Goal: Task Accomplishment & Management: Use online tool/utility

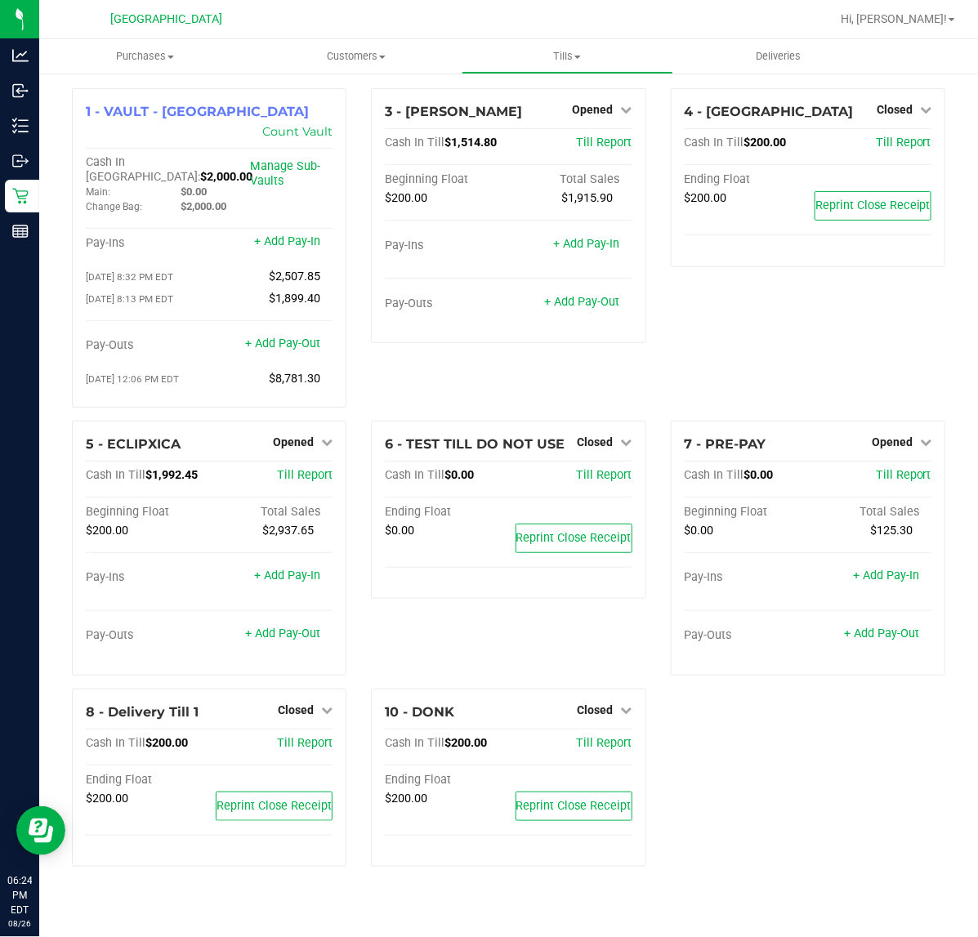
click at [856, 351] on div "4 - ECUADOR Closed Open Till Cash In Till $200.00 Till Report Ending Float $200…" at bounding box center [807, 254] width 299 height 332
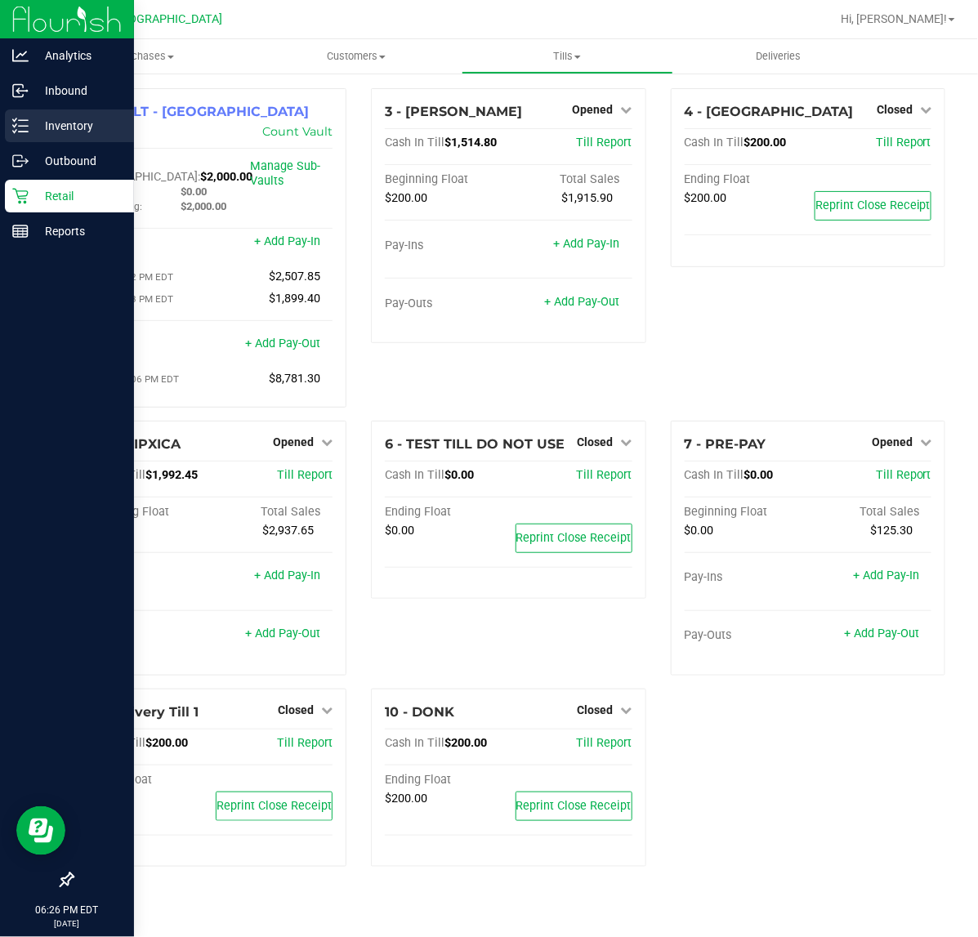
click at [80, 125] on p "Inventory" at bounding box center [78, 126] width 98 height 20
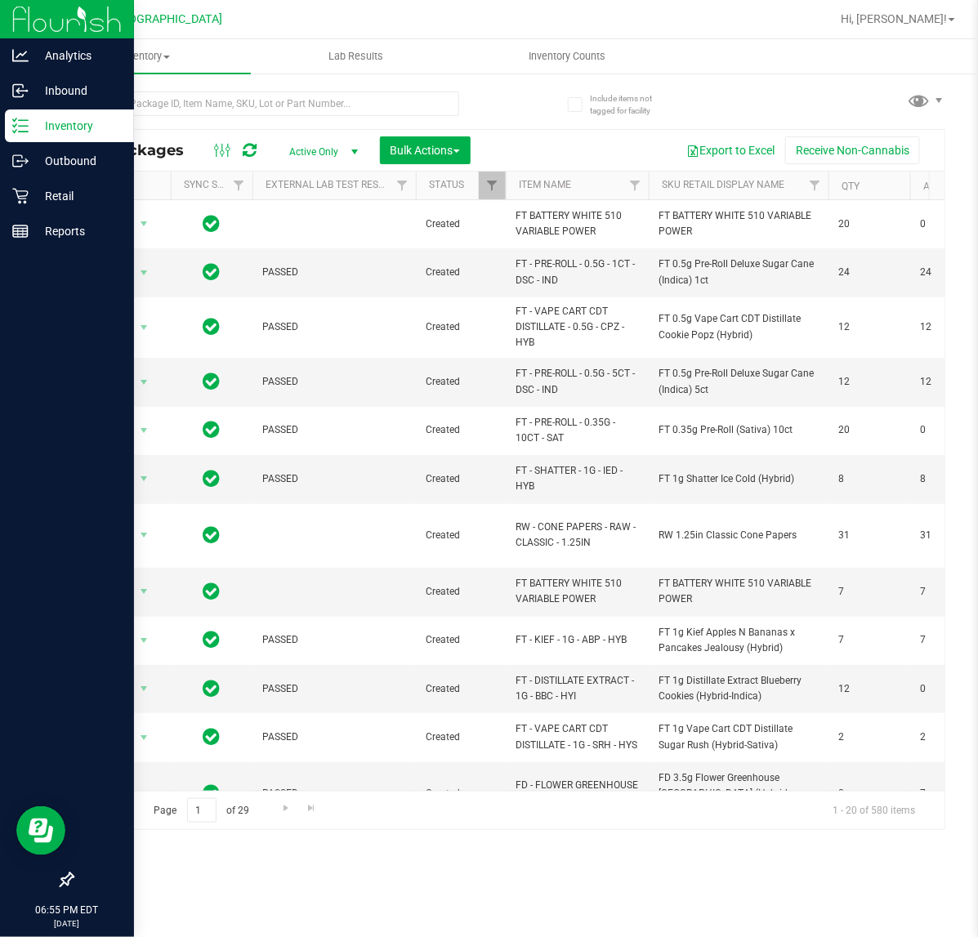
click at [65, 127] on p "Inventory" at bounding box center [78, 126] width 98 height 20
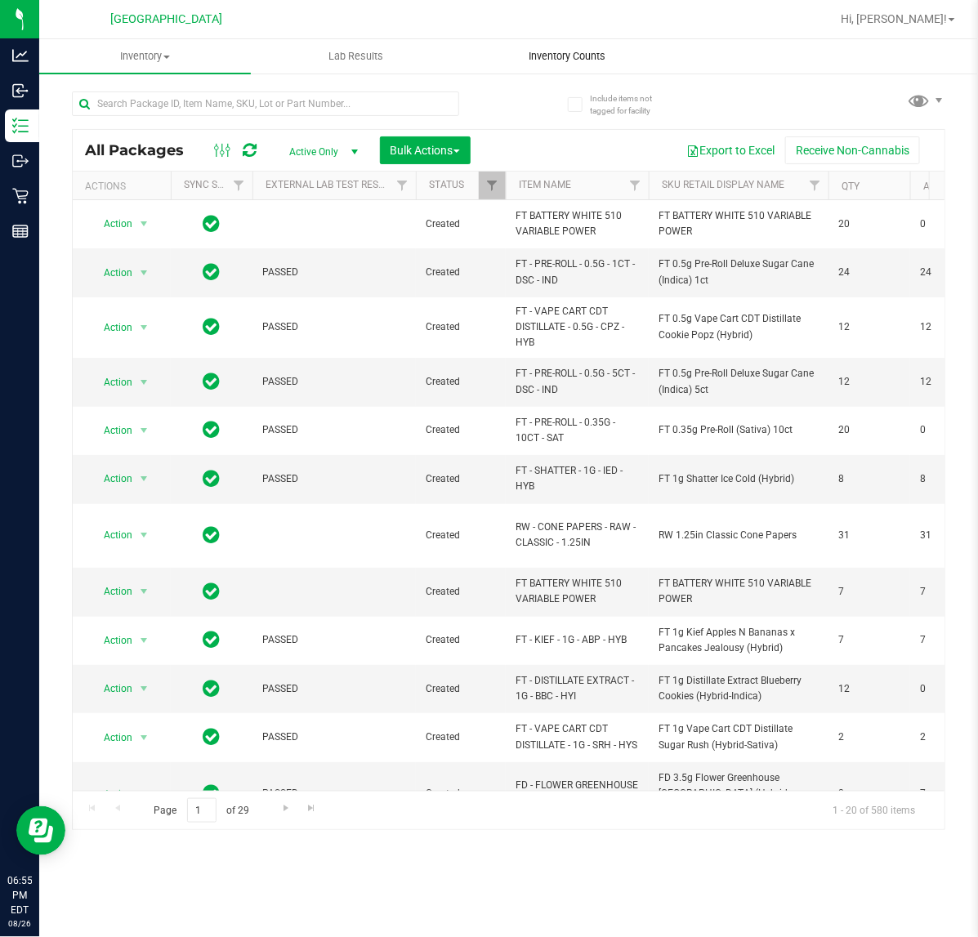
click at [527, 46] on uib-tab-heading "Inventory Counts" at bounding box center [567, 56] width 210 height 33
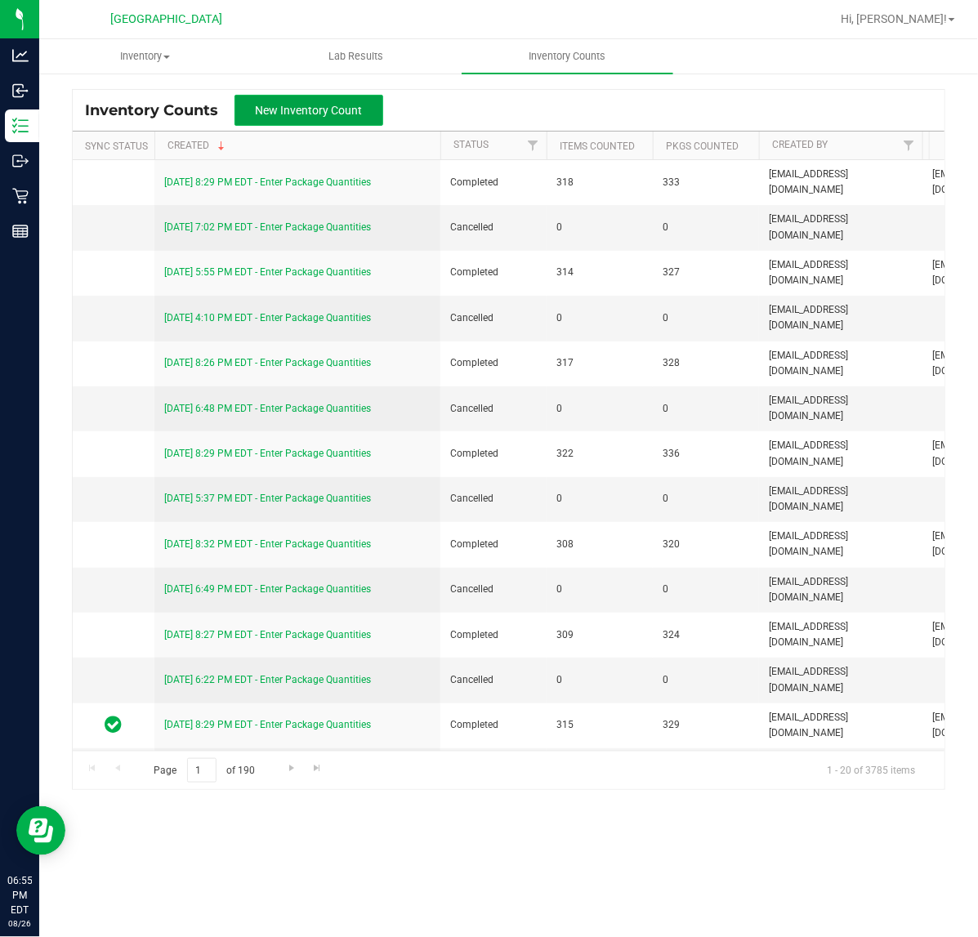
click at [337, 106] on span "New Inventory Count" at bounding box center [309, 110] width 107 height 13
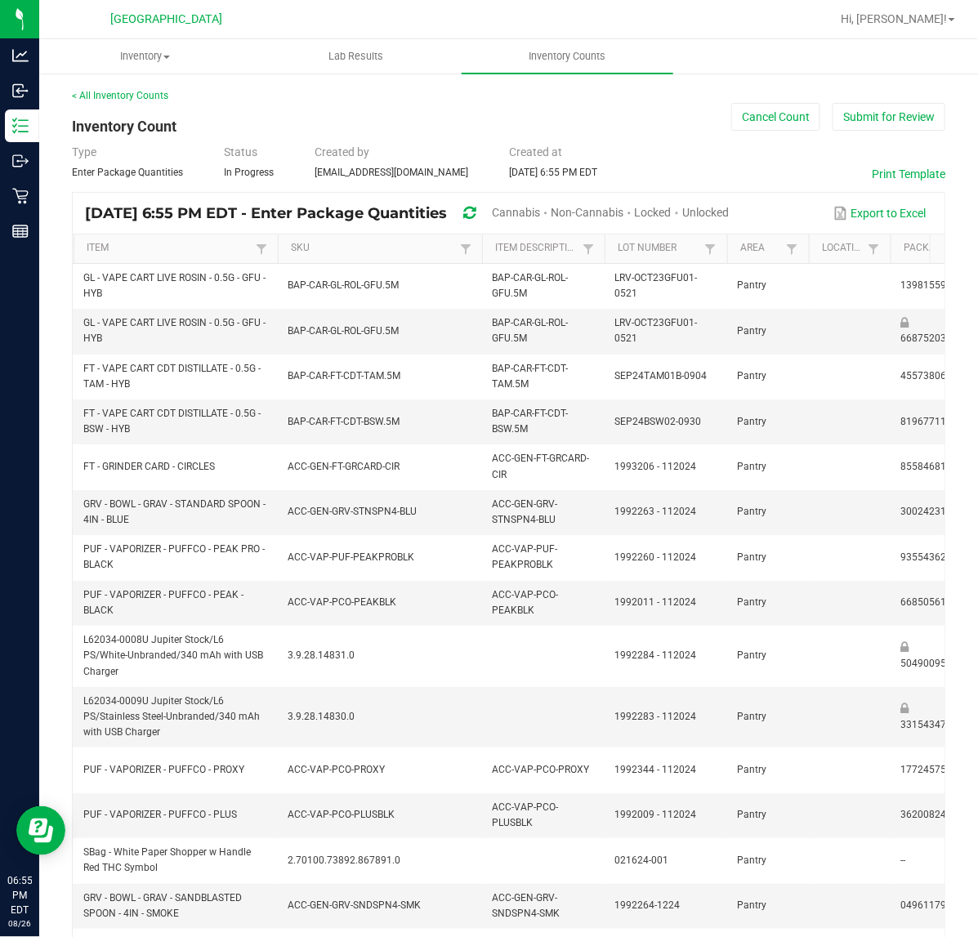
click at [623, 212] on span "Non-Cannabis" at bounding box center [587, 212] width 73 height 13
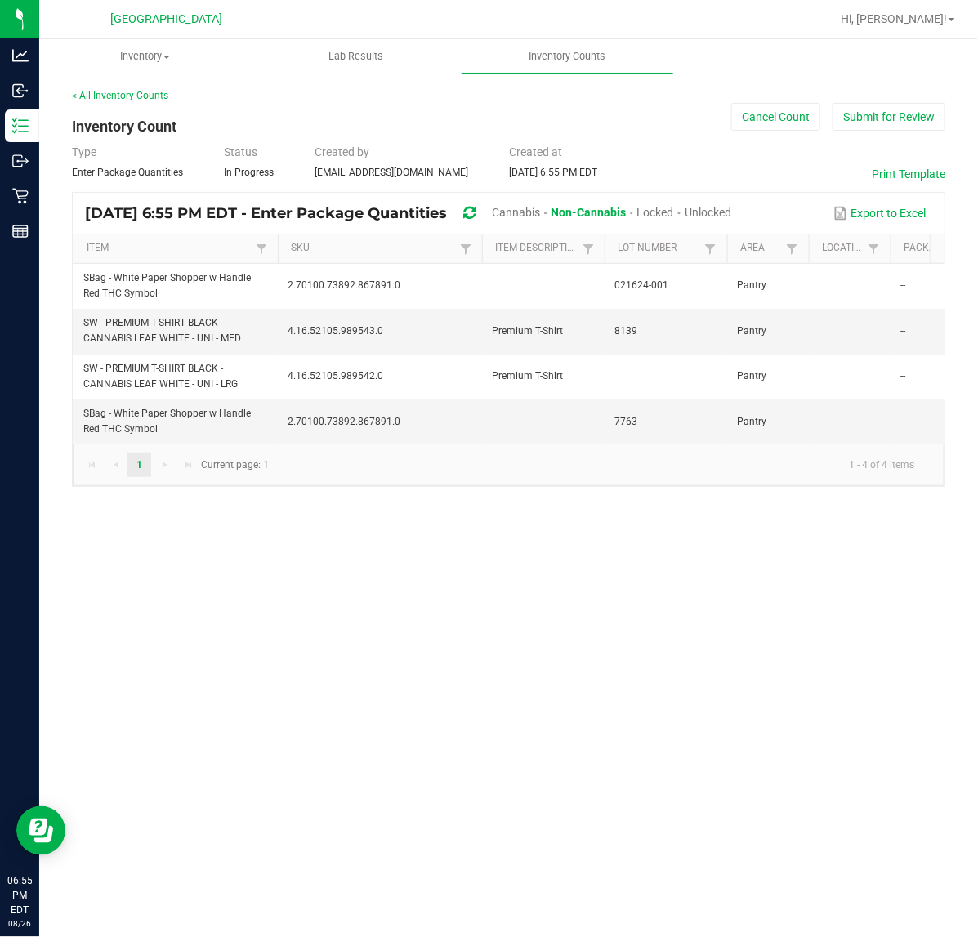
click at [540, 213] on span "Cannabis" at bounding box center [516, 212] width 48 height 13
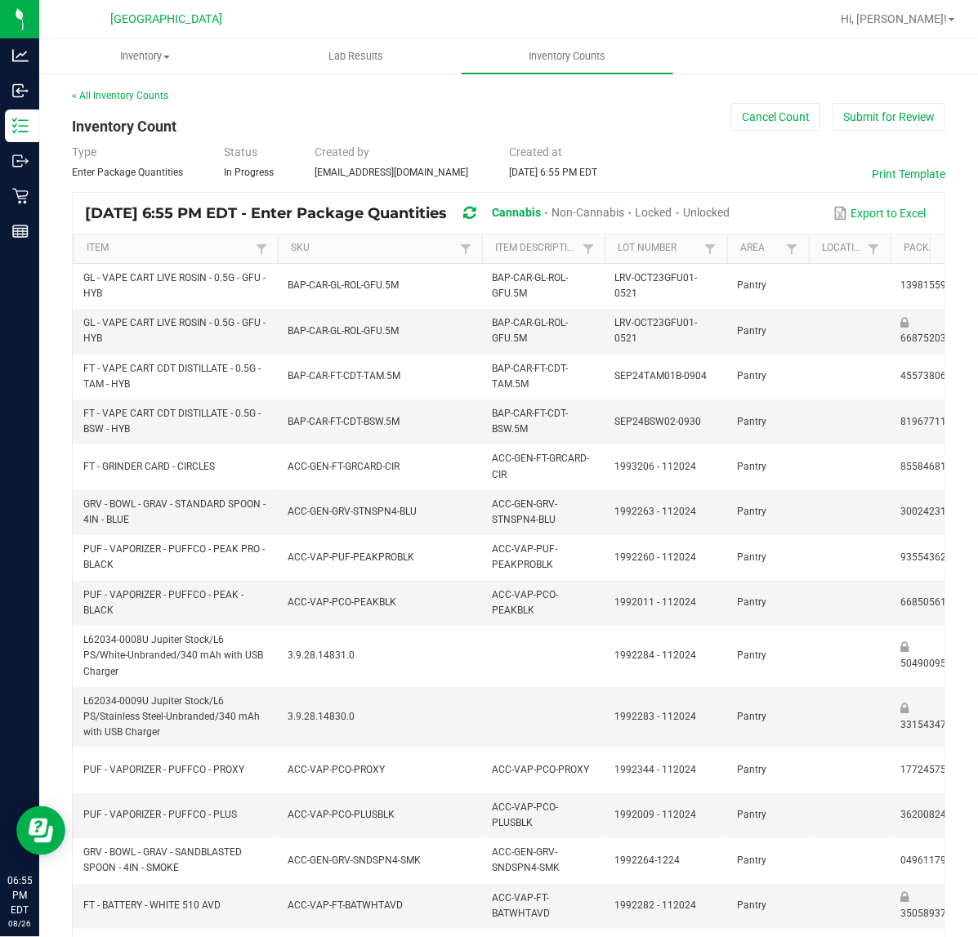
drag, startPoint x: 758, startPoint y: 204, endPoint x: 758, endPoint y: 213, distance: 9.0
click at [729, 211] on span "Unlocked" at bounding box center [706, 212] width 47 height 13
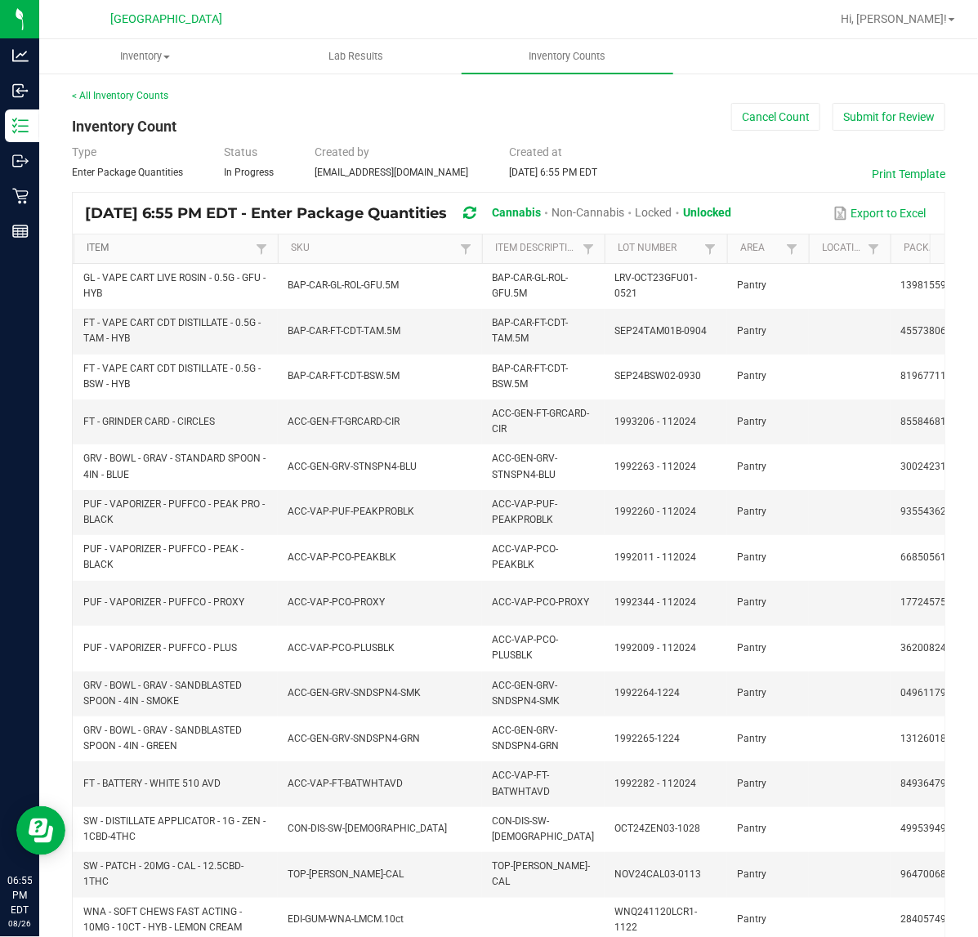
click at [230, 250] on link "Item" at bounding box center [169, 248] width 164 height 13
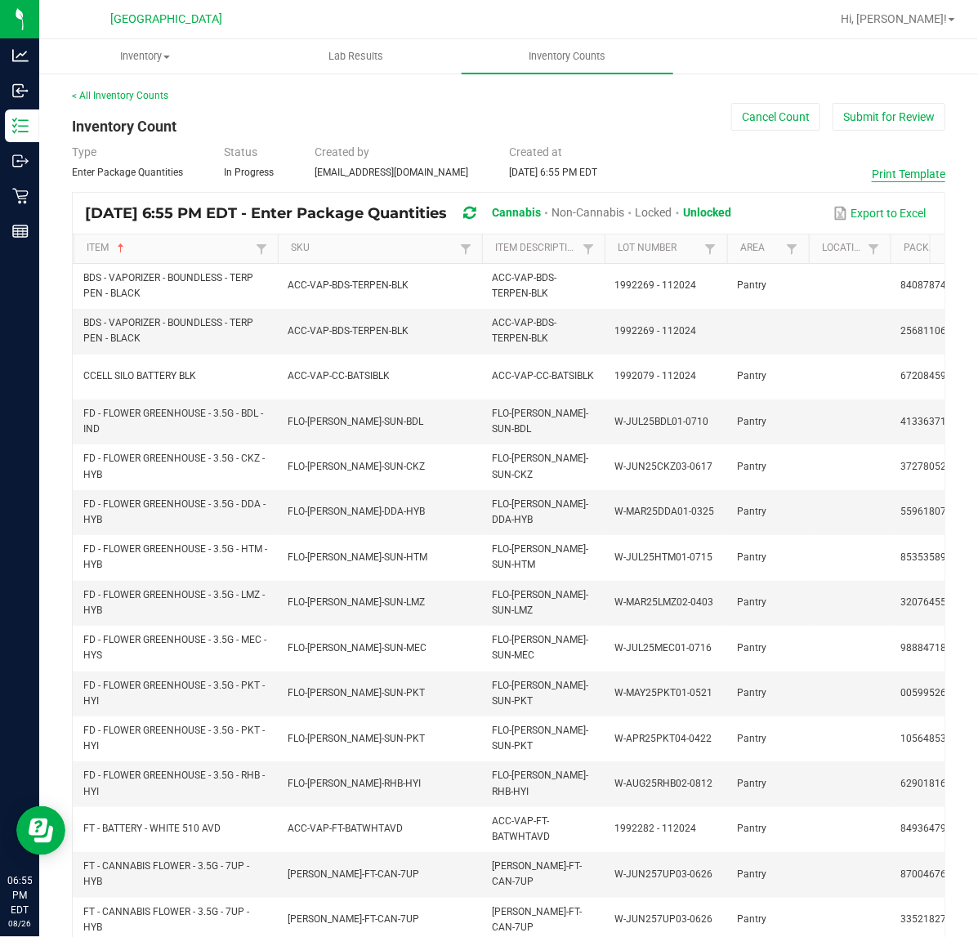
click at [912, 176] on button "Print Template" at bounding box center [909, 174] width 74 height 16
click at [765, 124] on button "Cancel Count" at bounding box center [775, 117] width 89 height 28
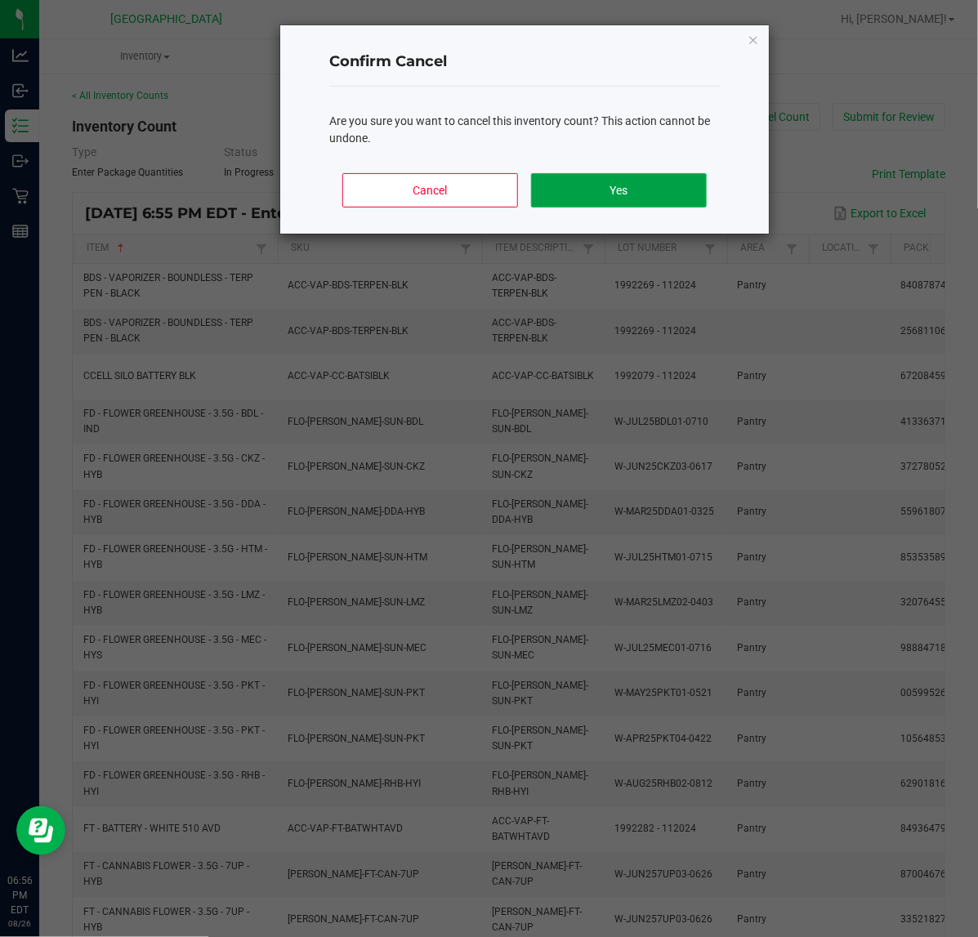
click at [648, 190] on button "Yes" at bounding box center [619, 190] width 176 height 34
